Goal: Transaction & Acquisition: Purchase product/service

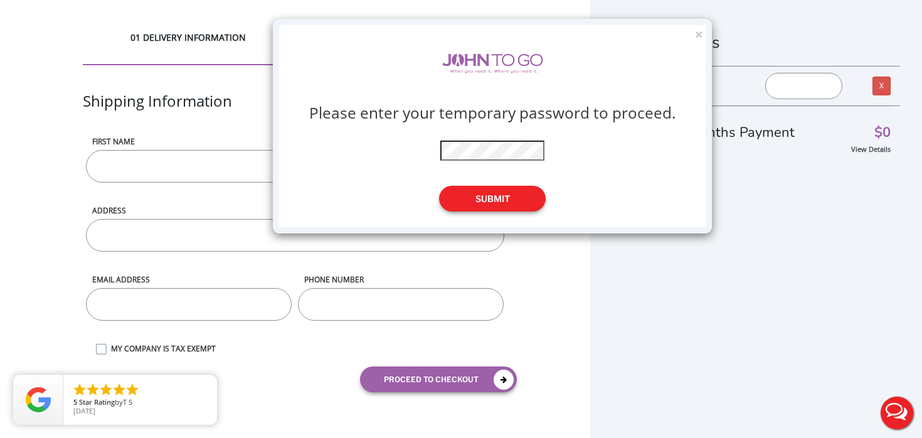
click at [498, 189] on button "Submit" at bounding box center [492, 199] width 107 height 26
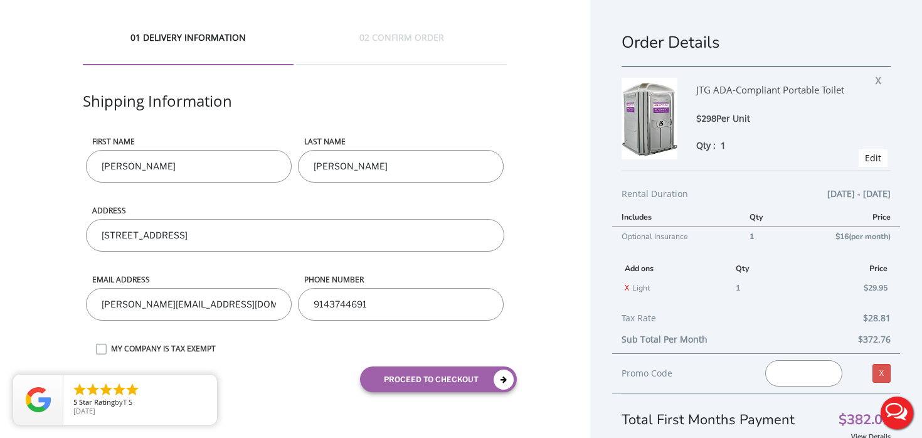
scroll to position [6, 0]
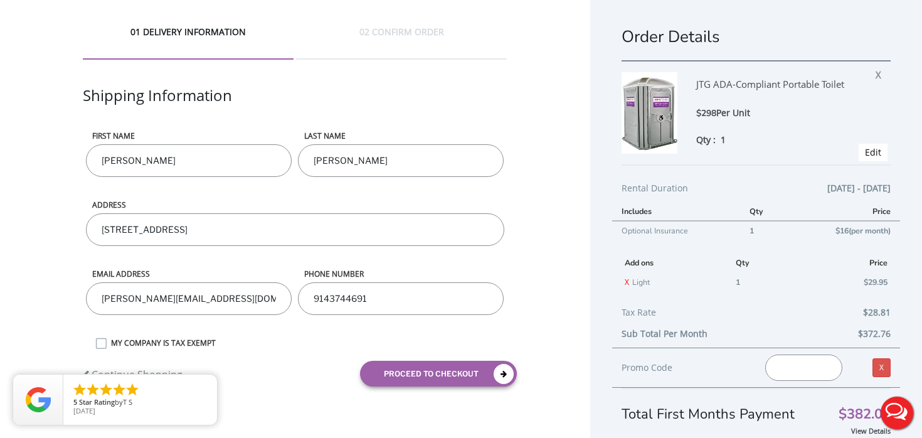
click at [793, 365] on input "text" at bounding box center [803, 367] width 77 height 26
paste input "JOHNTOGO5"
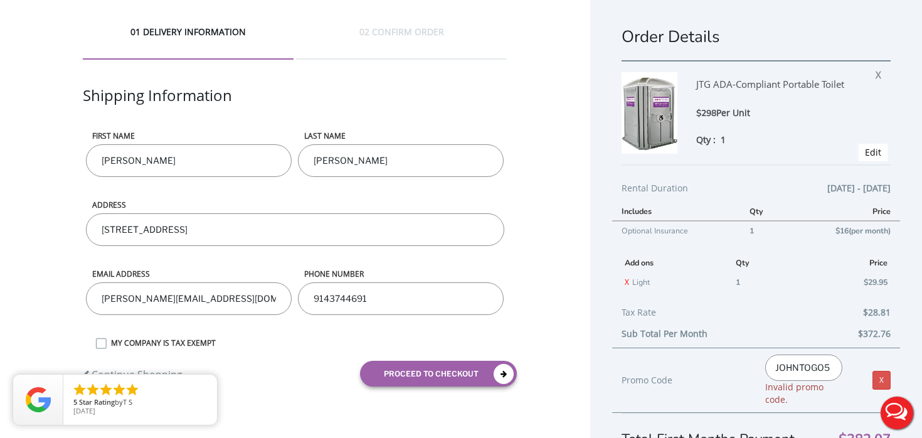
type input "JOHNTOGO5"
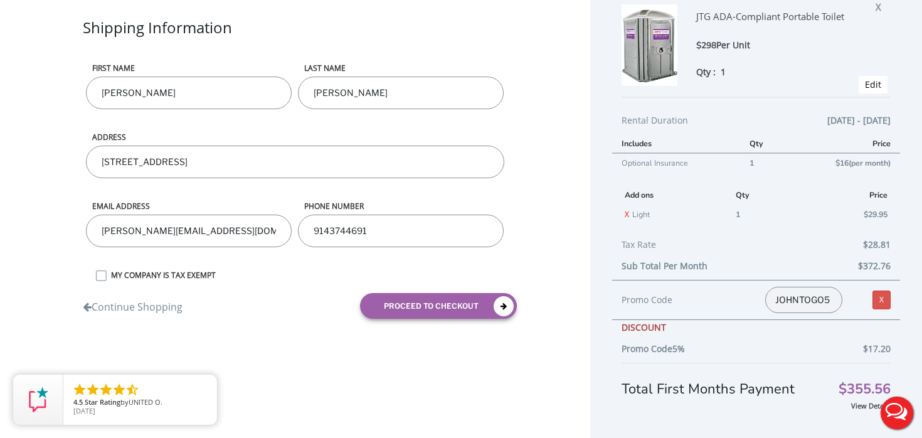
scroll to position [79, 0]
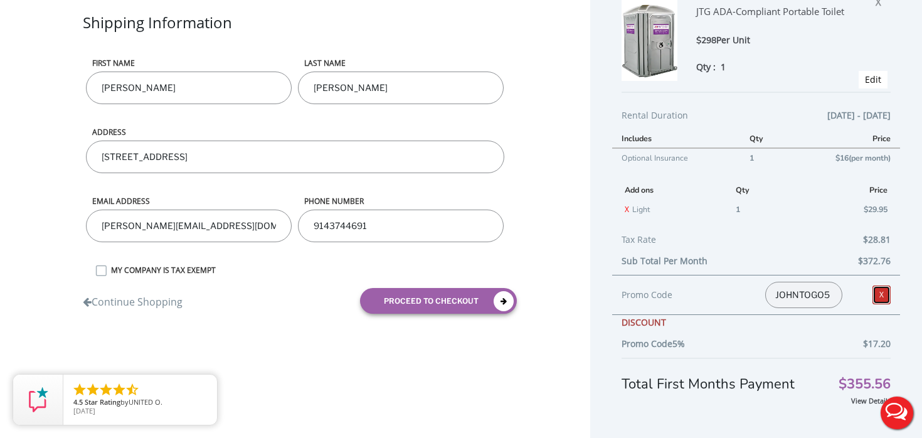
click at [880, 293] on link "X" at bounding box center [881, 294] width 18 height 19
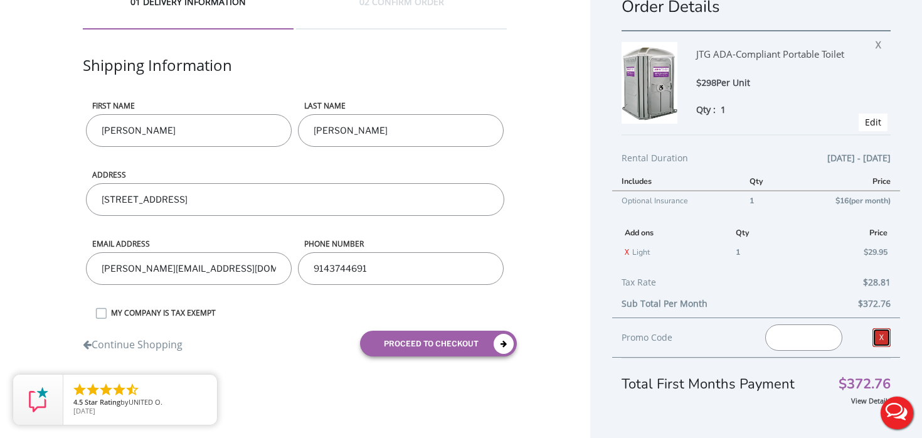
scroll to position [36, 0]
click at [798, 339] on input "text" at bounding box center [803, 337] width 77 height 26
paste input "JOHNTOGO5"
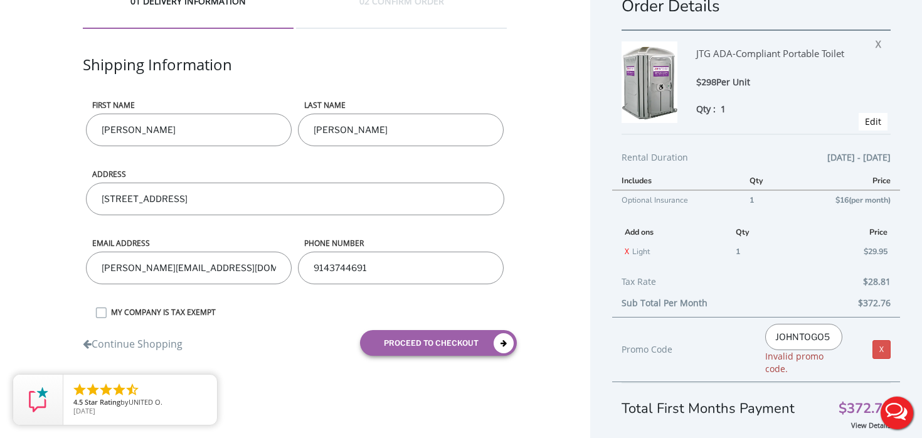
type input "JOHNTOGO5"
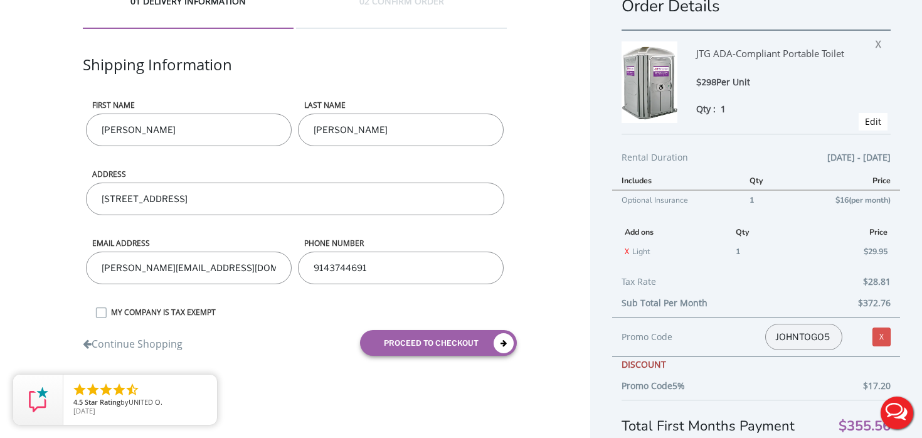
click at [785, 361] on div "DISCOUNT" at bounding box center [755, 367] width 269 height 21
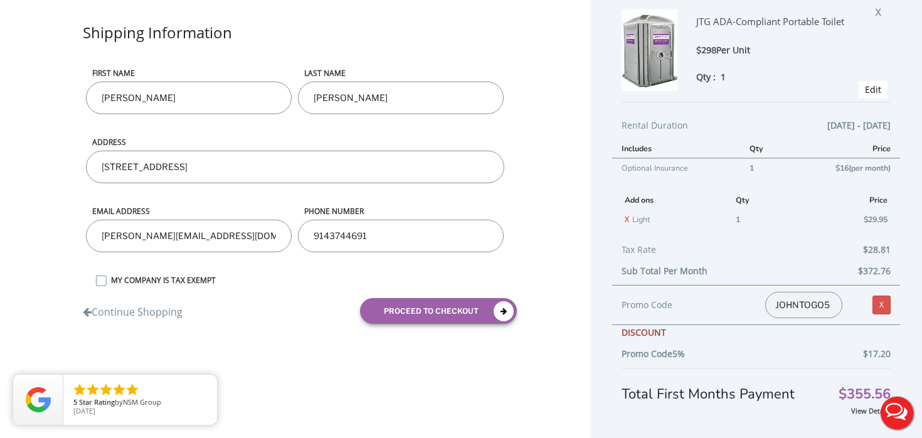
scroll to position [79, 0]
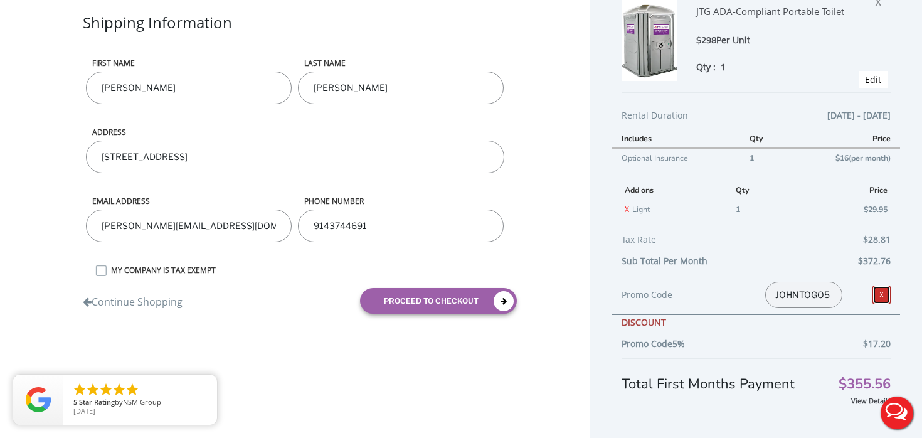
click at [888, 297] on link "X" at bounding box center [881, 294] width 18 height 19
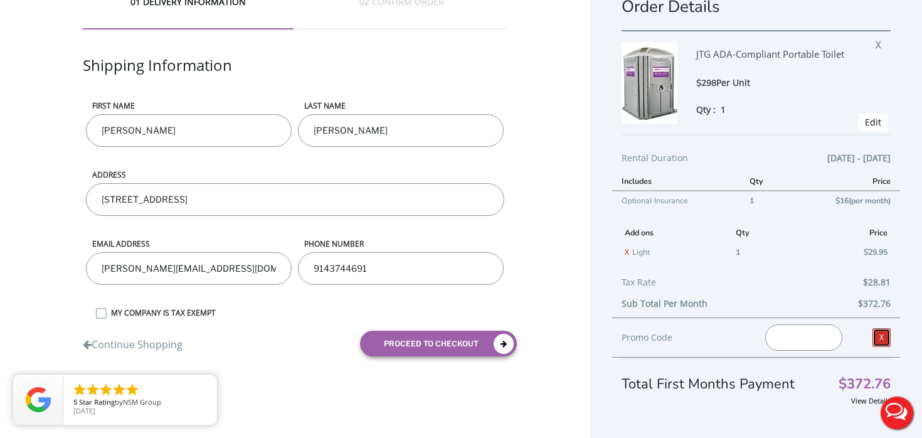
scroll to position [36, 0]
click at [812, 334] on input "text" at bounding box center [803, 337] width 77 height 26
paste input "JOHNTOGO5"
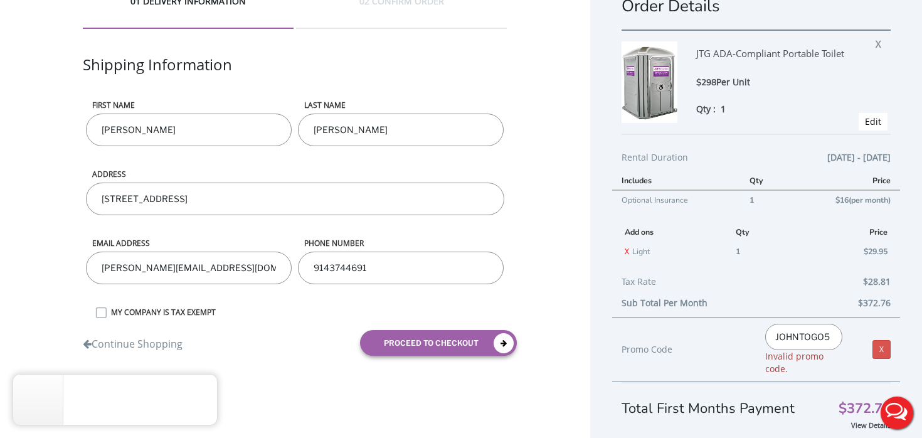
type input "JOHNTOGO5"
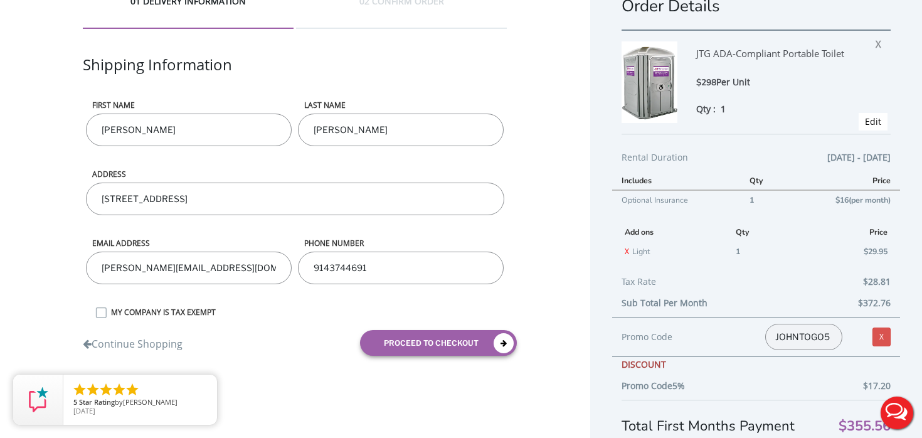
click at [554, 232] on div "01 DELIVERY INFORMATION 02 CONFIRM ORDER Shipping Information First name [PERSO…" at bounding box center [295, 180] width 590 height 433
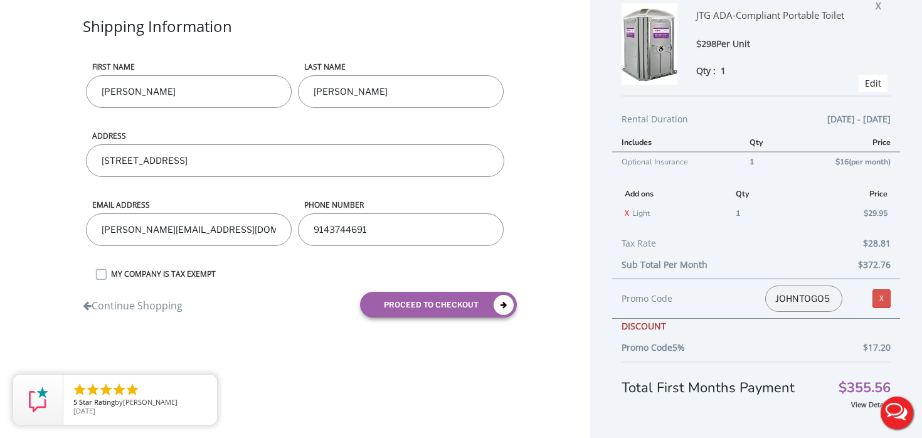
scroll to position [79, 0]
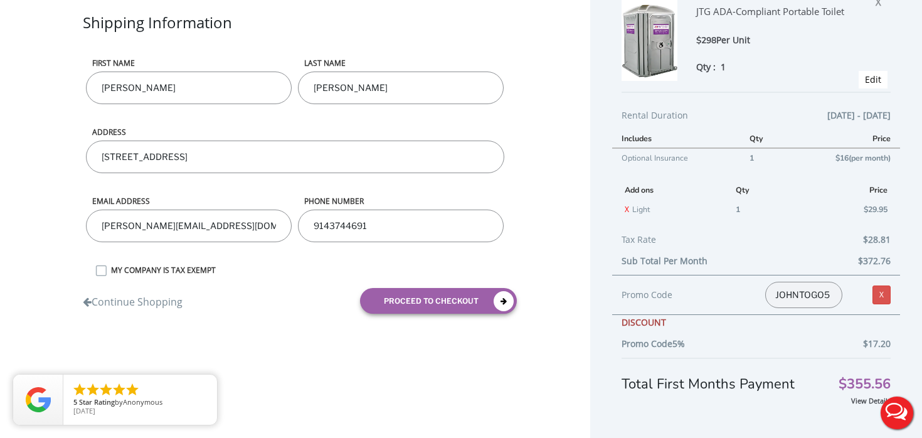
click at [195, 265] on label "MY COMPANY IS TAX EXEMPT" at bounding box center [306, 270] width 402 height 11
click at [0, 0] on input "MY COMPANY IS TAX EXEMPT" at bounding box center [0, 0] width 0 height 0
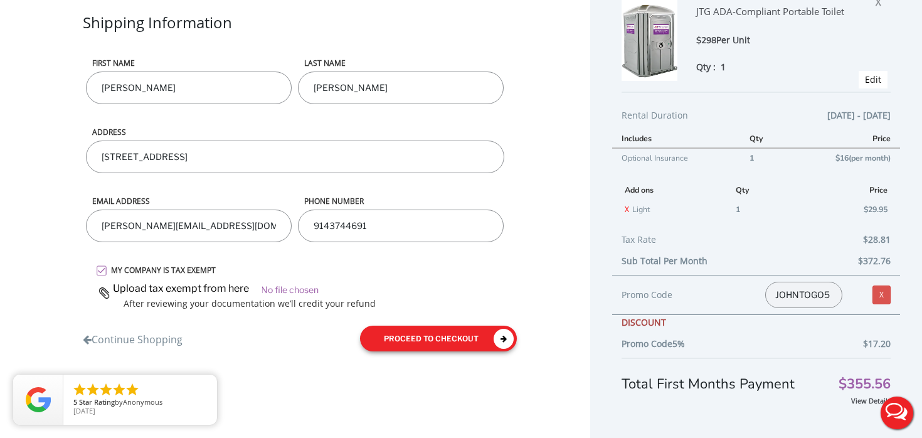
click at [482, 329] on button "proceed to checkout" at bounding box center [438, 338] width 157 height 26
